Goal: Task Accomplishment & Management: Use online tool/utility

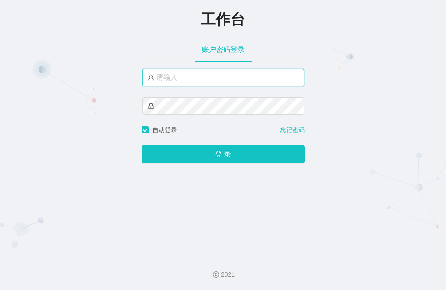
click at [188, 75] on input "text" at bounding box center [222, 78] width 161 height 18
type input "admin"
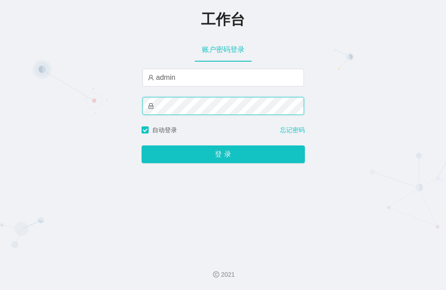
click at [141, 145] on button "登 录" at bounding box center [222, 154] width 163 height 18
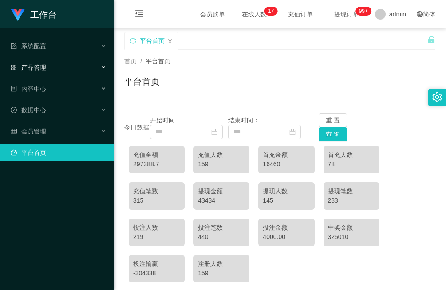
click at [42, 74] on div "产品管理" at bounding box center [57, 68] width 114 height 18
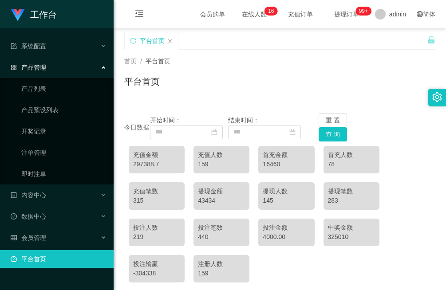
click at [66, 67] on div "产品管理" at bounding box center [57, 68] width 114 height 18
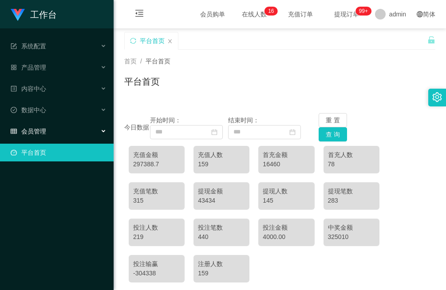
click at [70, 126] on div "会员管理" at bounding box center [57, 131] width 114 height 18
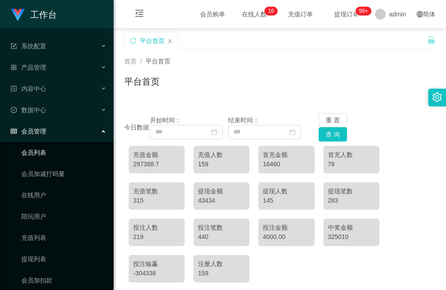
click at [63, 152] on link "会员列表" at bounding box center [63, 153] width 85 height 18
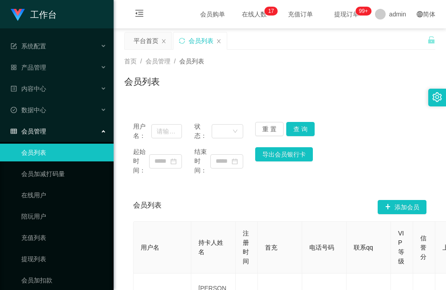
click at [57, 129] on div "会员管理" at bounding box center [57, 131] width 114 height 18
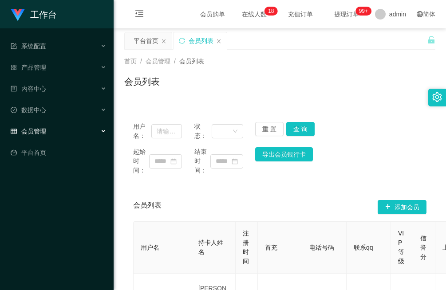
click at [71, 130] on div "会员管理" at bounding box center [57, 131] width 114 height 18
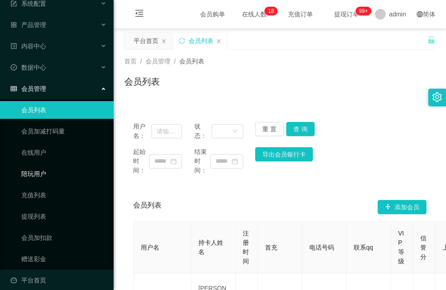
scroll to position [51, 0]
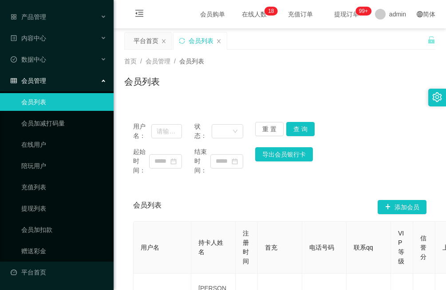
click at [56, 80] on div "会员管理" at bounding box center [57, 81] width 114 height 18
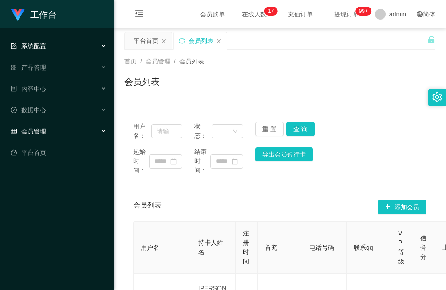
click at [55, 52] on div "系统配置" at bounding box center [57, 46] width 114 height 18
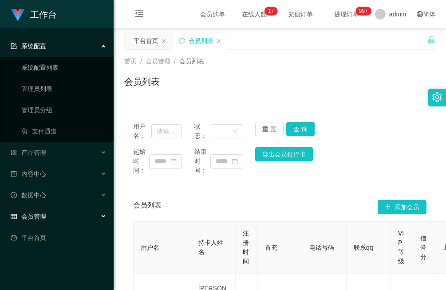
click at [61, 49] on div "系统配置" at bounding box center [57, 46] width 114 height 18
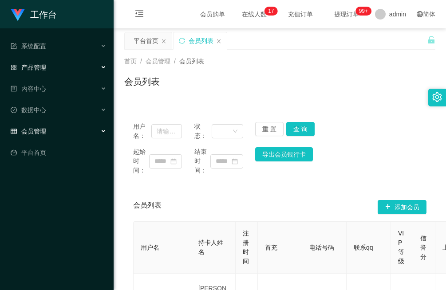
click at [59, 67] on div "产品管理" at bounding box center [57, 68] width 114 height 18
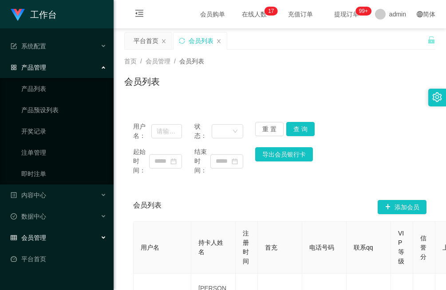
click at [59, 67] on div "产品管理" at bounding box center [57, 68] width 114 height 18
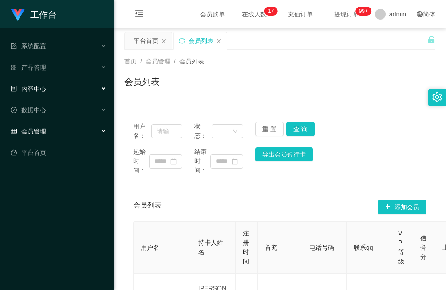
click at [60, 90] on div "内容中心" at bounding box center [57, 89] width 114 height 18
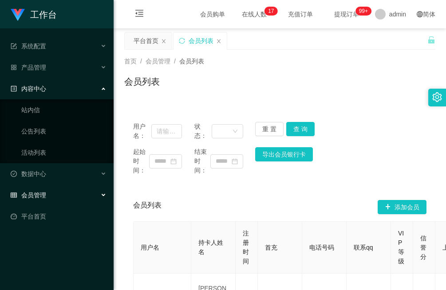
click at [60, 90] on div "内容中心" at bounding box center [57, 89] width 114 height 18
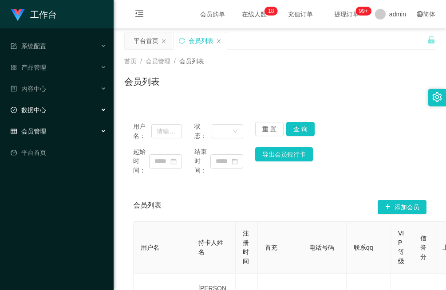
click at [58, 109] on div "数据中心" at bounding box center [57, 110] width 114 height 18
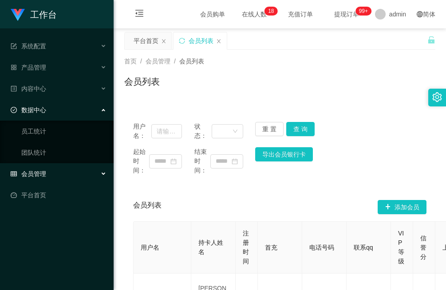
click at [58, 109] on div "数据中心" at bounding box center [57, 110] width 114 height 18
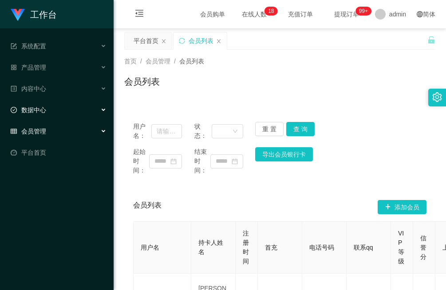
click at [58, 109] on div "数据中心" at bounding box center [57, 110] width 114 height 18
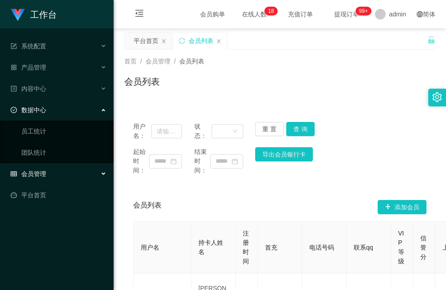
click at [58, 109] on div "数据中心" at bounding box center [57, 110] width 114 height 18
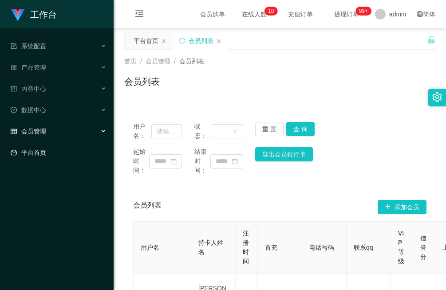
click at [56, 151] on link "平台首页" at bounding box center [59, 153] width 96 height 18
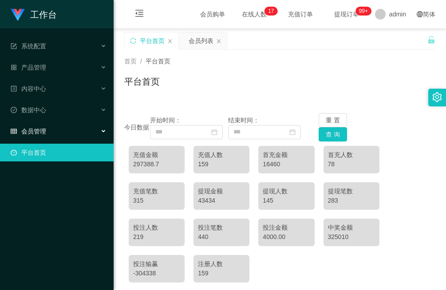
click at [64, 128] on div "会员管理" at bounding box center [57, 131] width 114 height 18
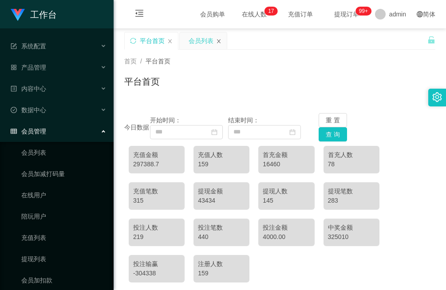
click at [221, 40] on icon "图标: close" at bounding box center [218, 41] width 5 height 5
click at [59, 131] on div "会员管理" at bounding box center [57, 131] width 114 height 18
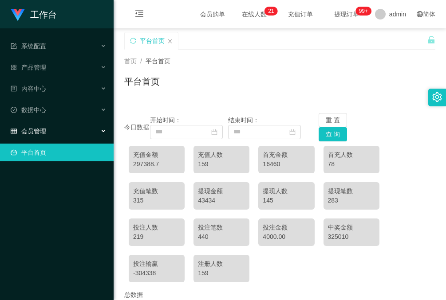
click at [71, 133] on div "会员管理" at bounding box center [57, 131] width 114 height 18
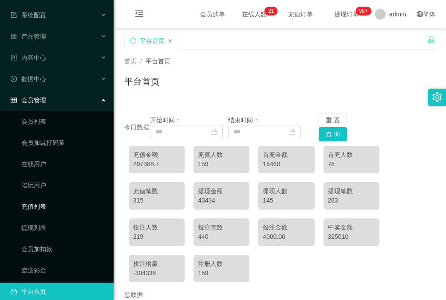
scroll to position [40, 0]
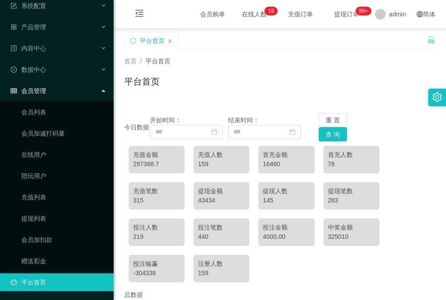
click at [220, 67] on div "首页 / 平台首页 / 平台首页" at bounding box center [279, 76] width 311 height 39
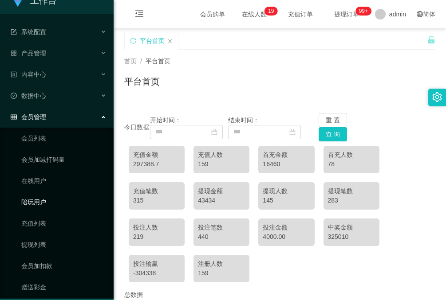
scroll to position [0, 0]
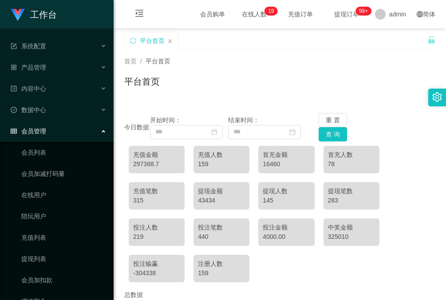
click at [70, 132] on div "会员管理" at bounding box center [57, 131] width 114 height 18
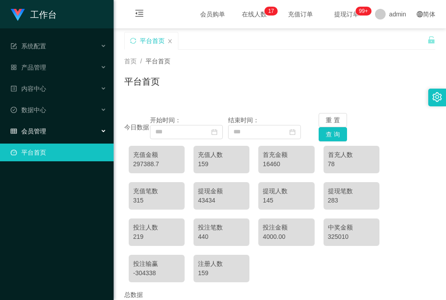
click at [70, 130] on div "会员管理" at bounding box center [57, 131] width 114 height 18
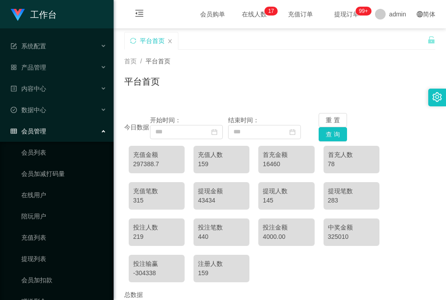
click at [188, 78] on div "平台首页" at bounding box center [279, 85] width 311 height 20
click at [59, 151] on link "会员列表" at bounding box center [63, 153] width 85 height 18
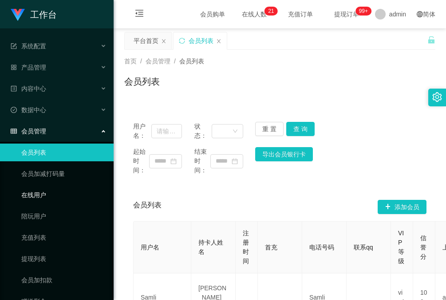
click at [44, 193] on link "在线用户" at bounding box center [63, 195] width 85 height 18
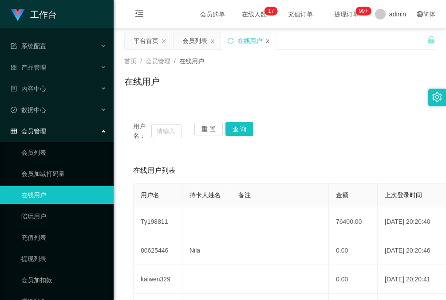
click at [269, 39] on icon "图标: close" at bounding box center [268, 41] width 4 height 4
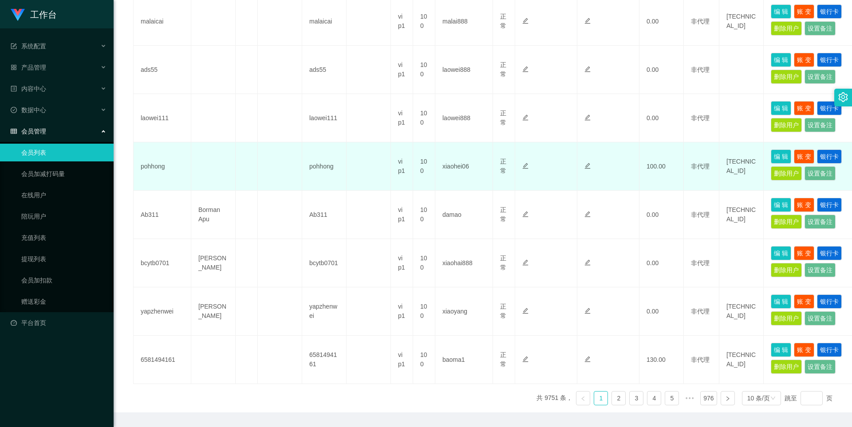
scroll to position [381, 0]
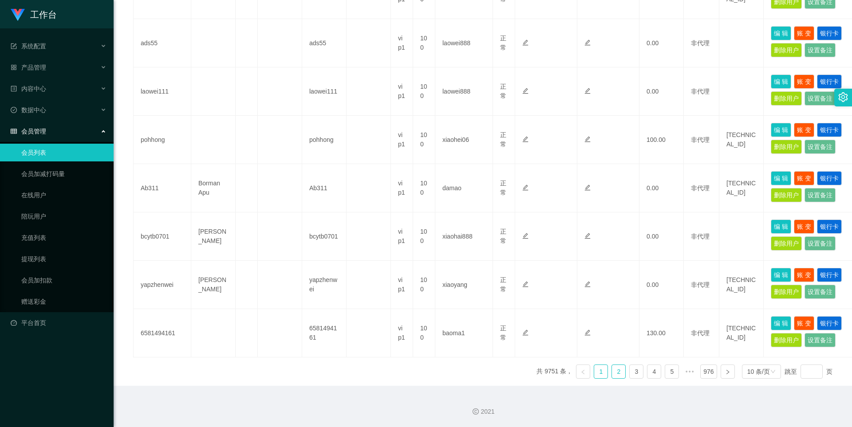
click at [445, 290] on link "2" at bounding box center [618, 371] width 13 height 13
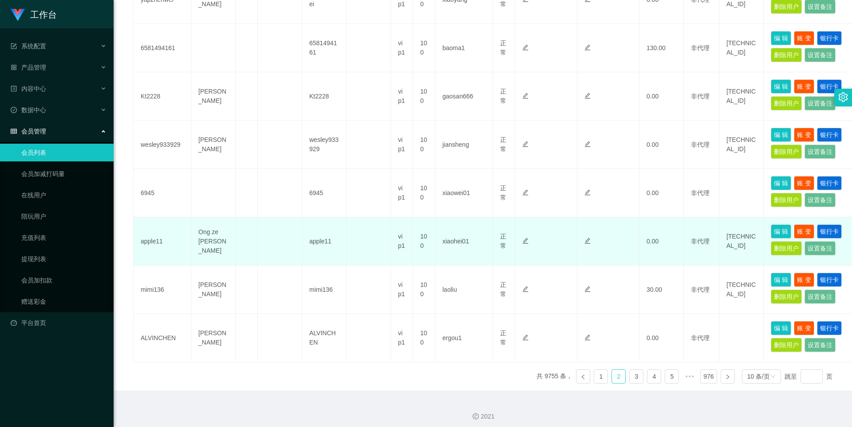
scroll to position [385, 0]
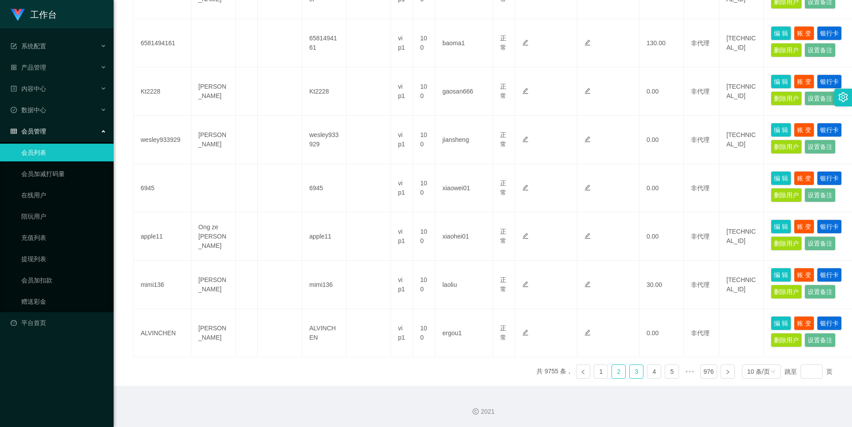
click at [445, 290] on link "3" at bounding box center [635, 371] width 13 height 13
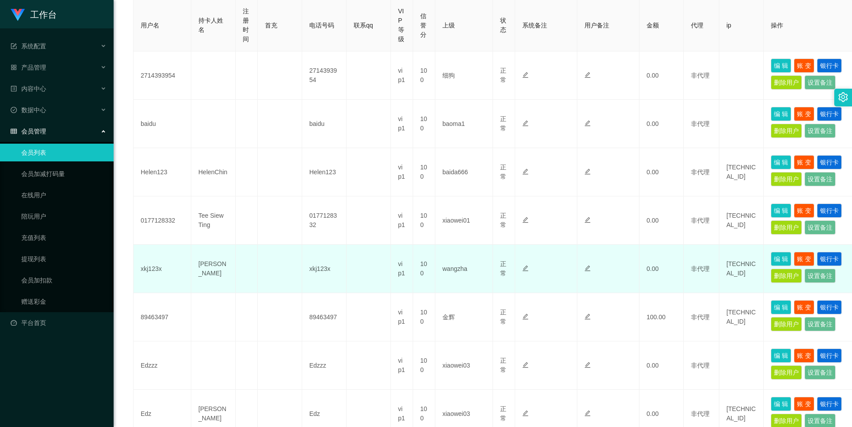
scroll to position [381, 0]
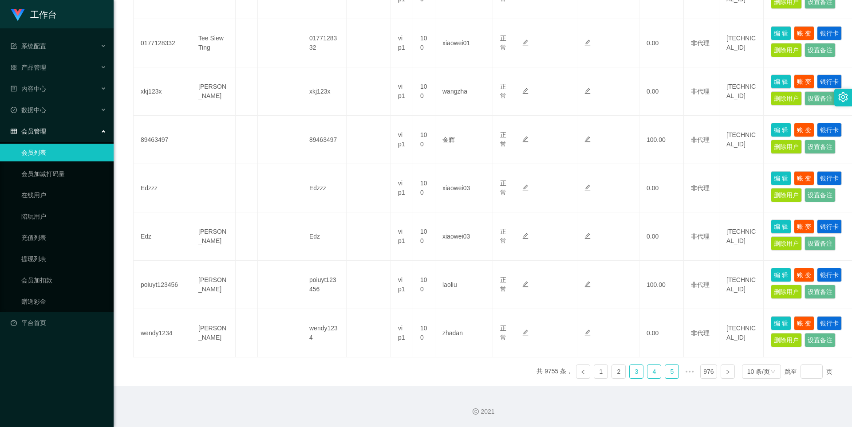
click at [445, 290] on link "4" at bounding box center [653, 371] width 13 height 13
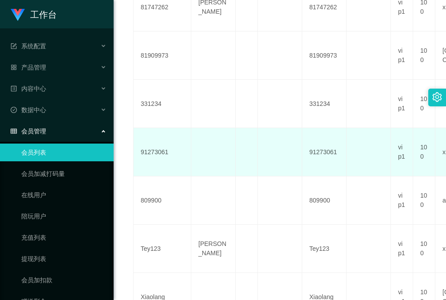
scroll to position [541, 0]
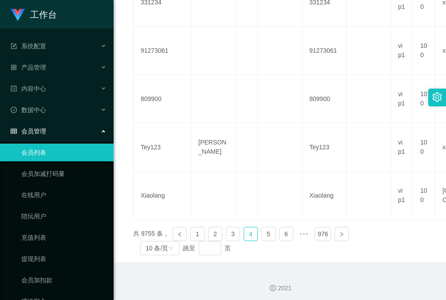
click at [53, 155] on link "会员列表" at bounding box center [63, 153] width 85 height 18
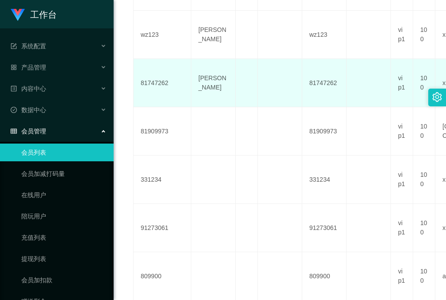
scroll to position [186, 0]
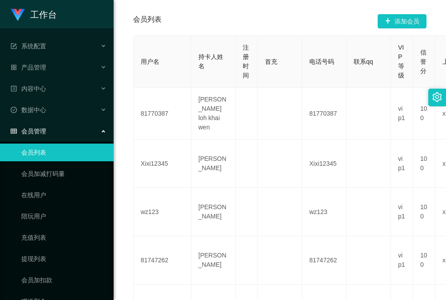
click at [69, 134] on div "会员管理" at bounding box center [57, 131] width 114 height 18
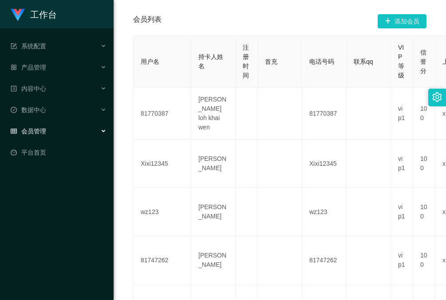
click at [53, 135] on div "会员管理" at bounding box center [57, 131] width 114 height 18
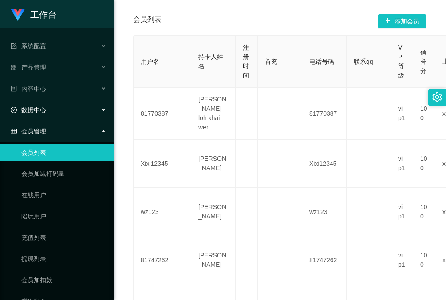
click at [54, 114] on div "数据中心" at bounding box center [57, 110] width 114 height 18
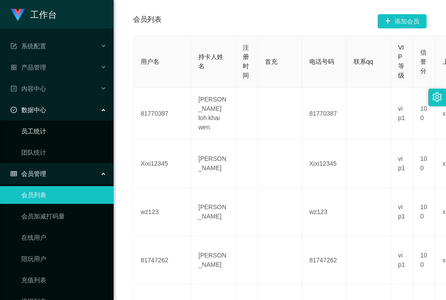
click at [47, 135] on link "员工统计" at bounding box center [63, 131] width 85 height 18
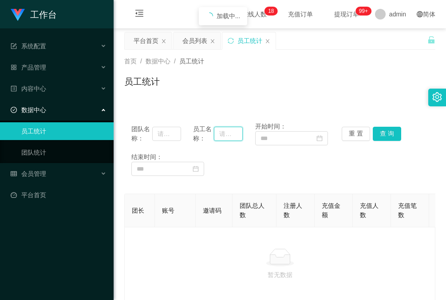
click at [228, 136] on input "text" at bounding box center [228, 134] width 29 height 14
paste input "aliang"
type input "aliang"
click at [378, 137] on button "查 询" at bounding box center [387, 134] width 28 height 14
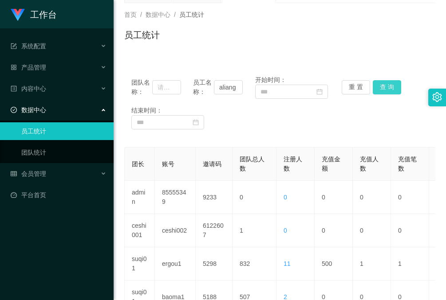
scroll to position [44, 0]
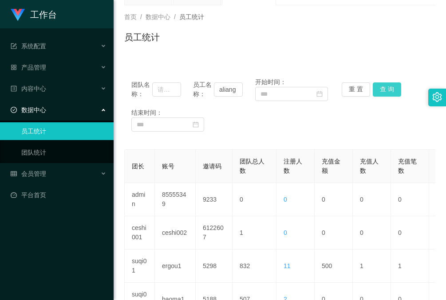
click at [383, 93] on button "查 询" at bounding box center [387, 89] width 28 height 14
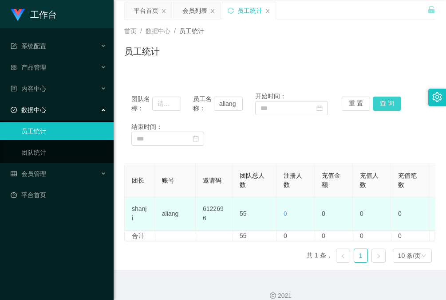
scroll to position [48, 0]
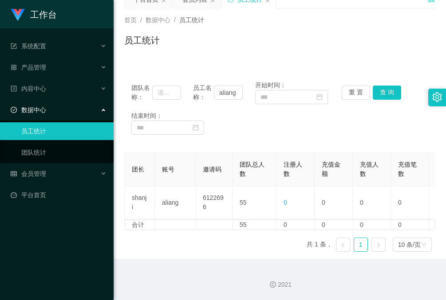
click at [152, 61] on div "团队名称： 员工名称： aliang 开始时间： 重 置 查 询 结束时间： 团长 账号 邀请码 团队总人数 注册人数 充值金额 充值人数 充值笔数 首充/二…" at bounding box center [279, 160] width 311 height 198
click at [371, 34] on div "员工统计" at bounding box center [279, 44] width 311 height 20
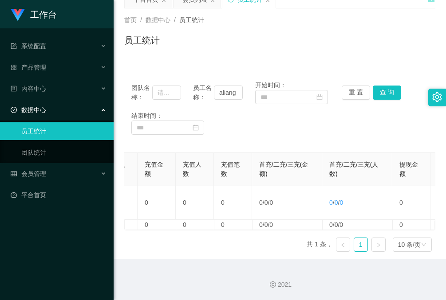
scroll to position [0, 0]
